Goal: Transaction & Acquisition: Purchase product/service

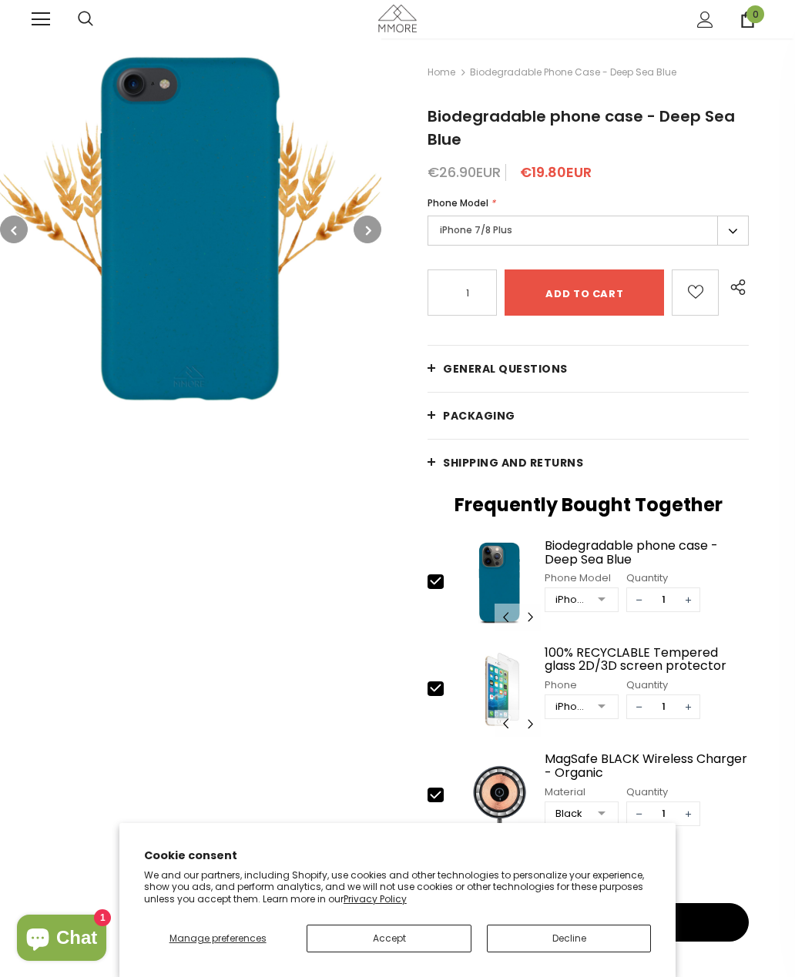
click at [735, 227] on label "iPhone 7/8 Plus" at bounding box center [587, 231] width 321 height 30
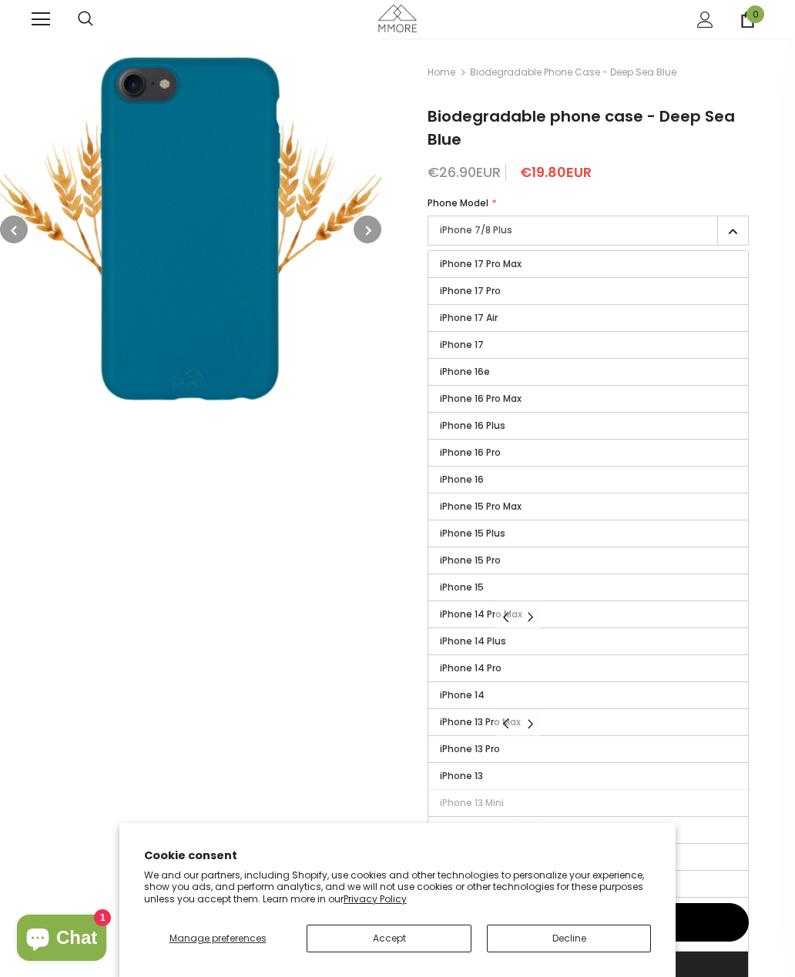
click at [517, 337] on label "iPhone 17" at bounding box center [588, 345] width 320 height 26
click at [0, 0] on input "iPhone 17" at bounding box center [0, 0] width 0 height 0
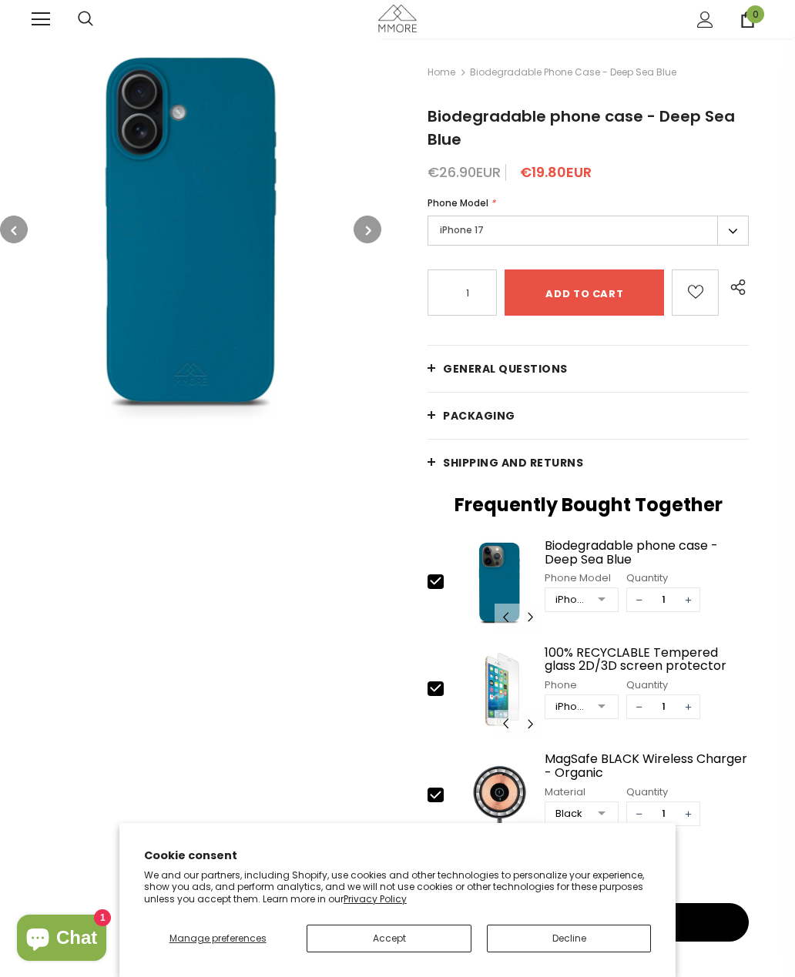
click at [380, 229] on button "button" at bounding box center [367, 230] width 28 height 28
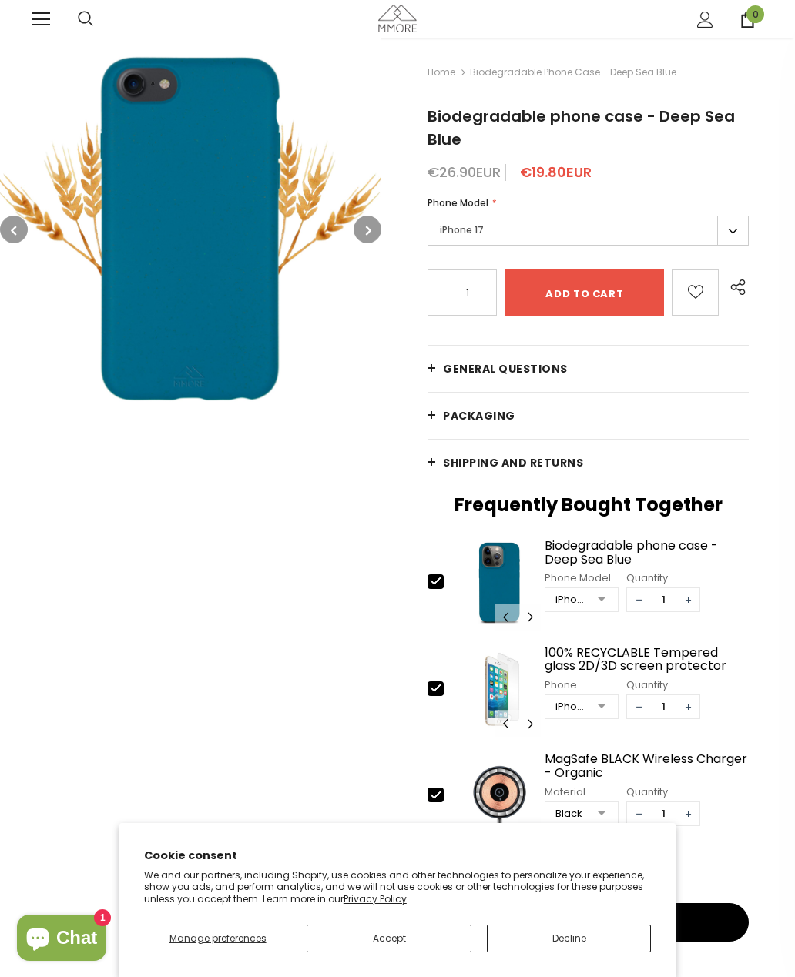
click at [375, 229] on button "button" at bounding box center [367, 230] width 28 height 28
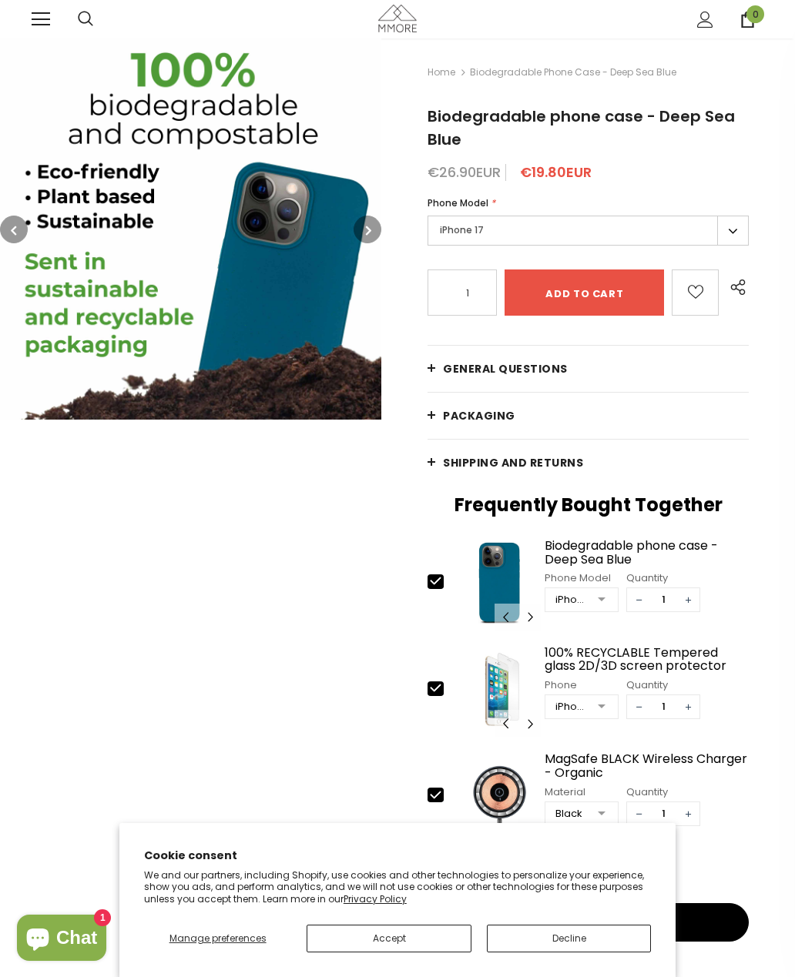
click at [380, 227] on button "button" at bounding box center [367, 230] width 28 height 28
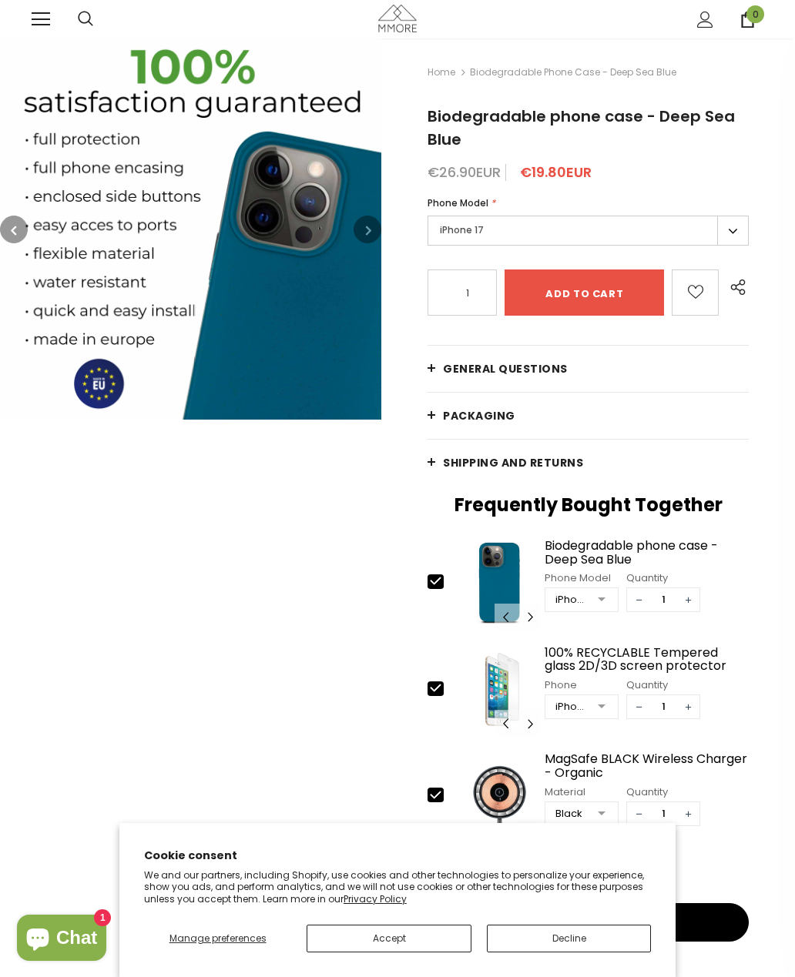
click at [376, 226] on button "button" at bounding box center [367, 230] width 28 height 28
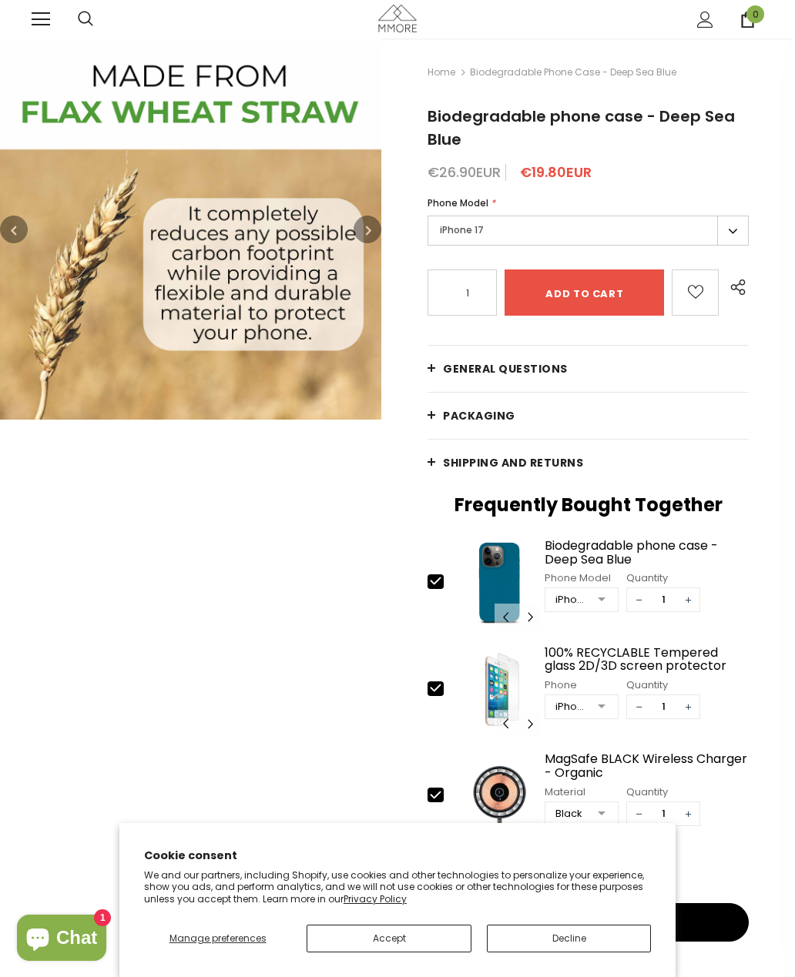
click at [367, 226] on icon "button" at bounding box center [368, 230] width 5 height 15
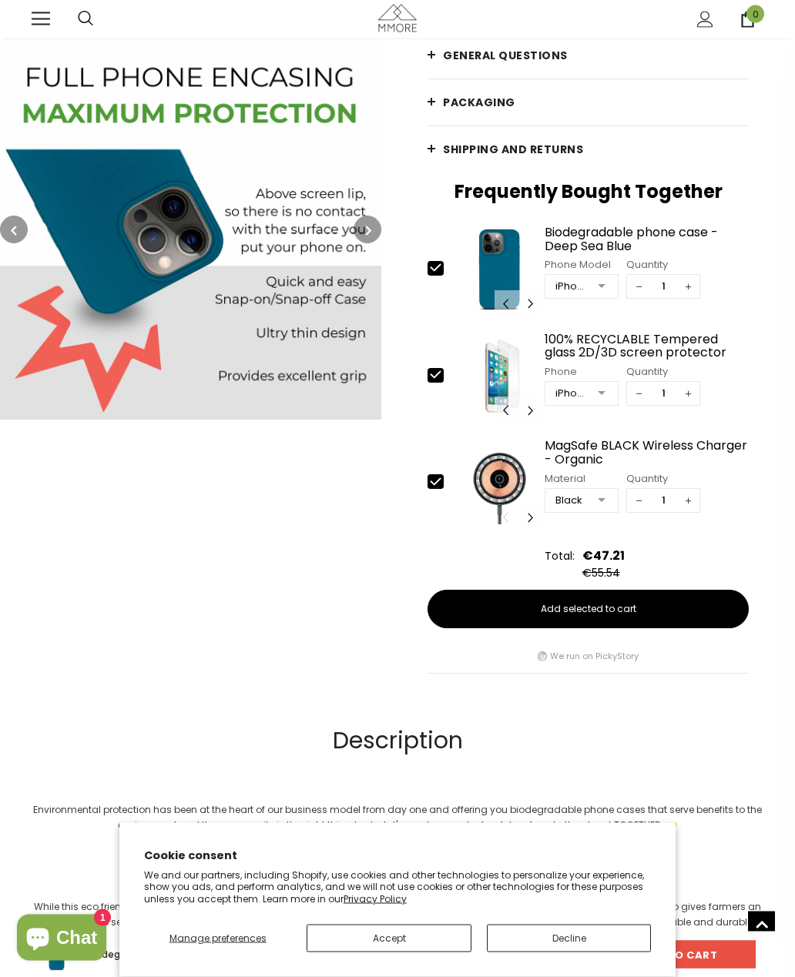
scroll to position [314, 0]
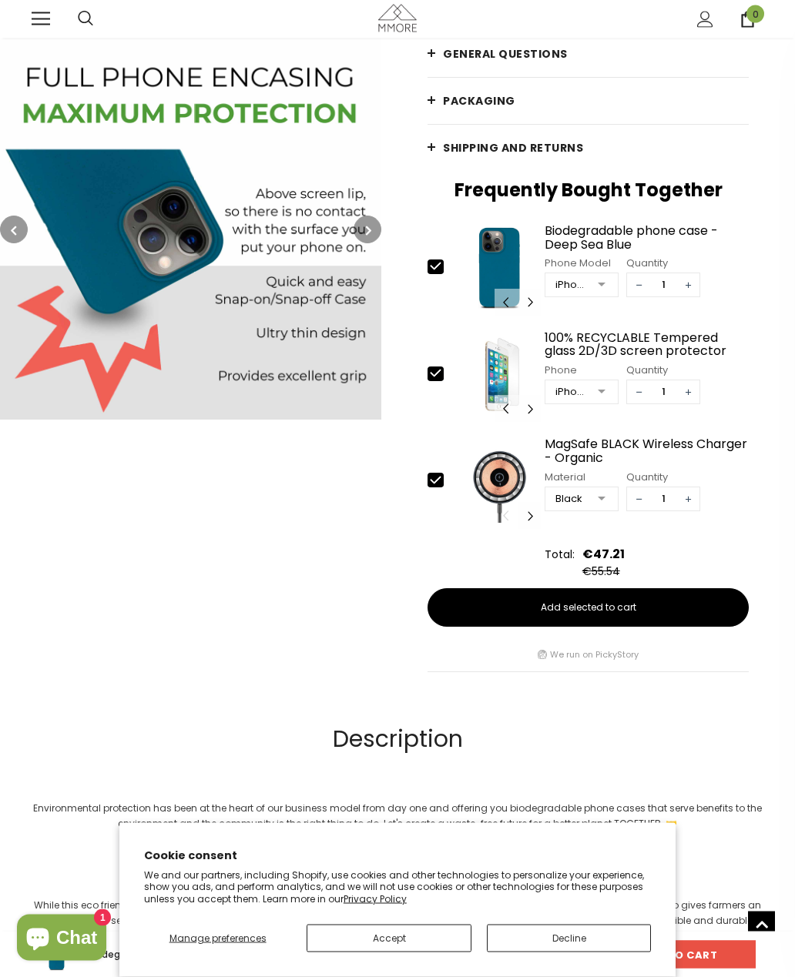
click at [442, 488] on icon at bounding box center [435, 481] width 16 height 16
type input "0"
click at [0, 0] on div "Sign Up for exclusive updates, new arrivals & insider-only discounts, and in th…" at bounding box center [0, 0] width 0 height 0
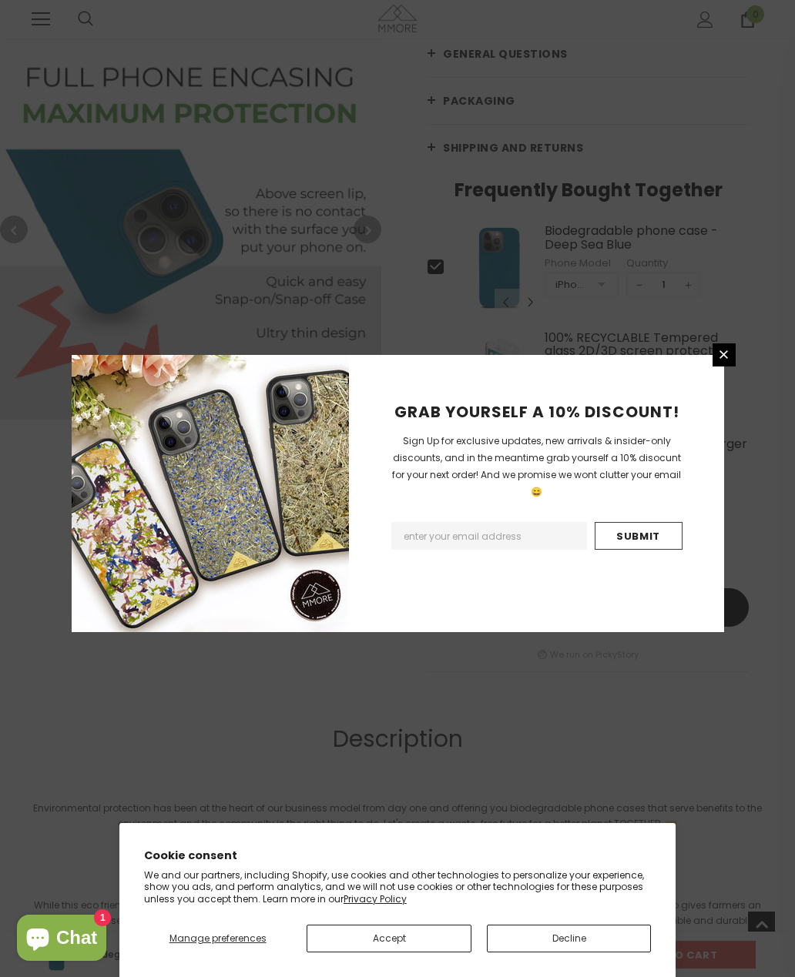
click at [732, 367] on link at bounding box center [723, 354] width 23 height 23
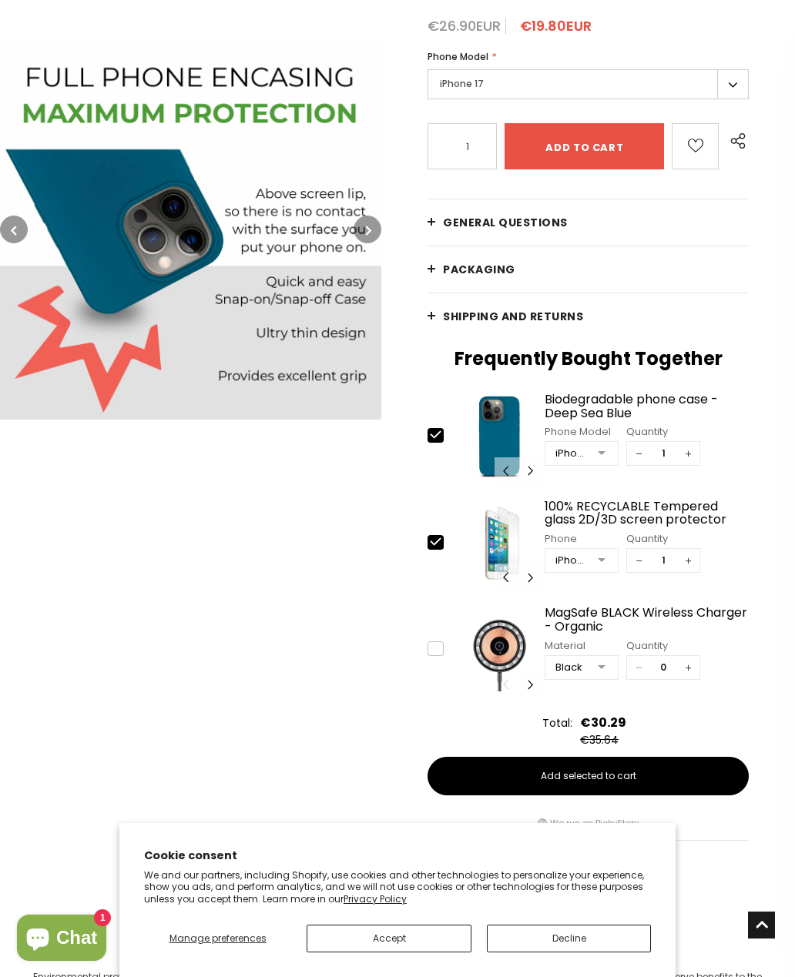
scroll to position [0, 0]
